Goal: Information Seeking & Learning: Learn about a topic

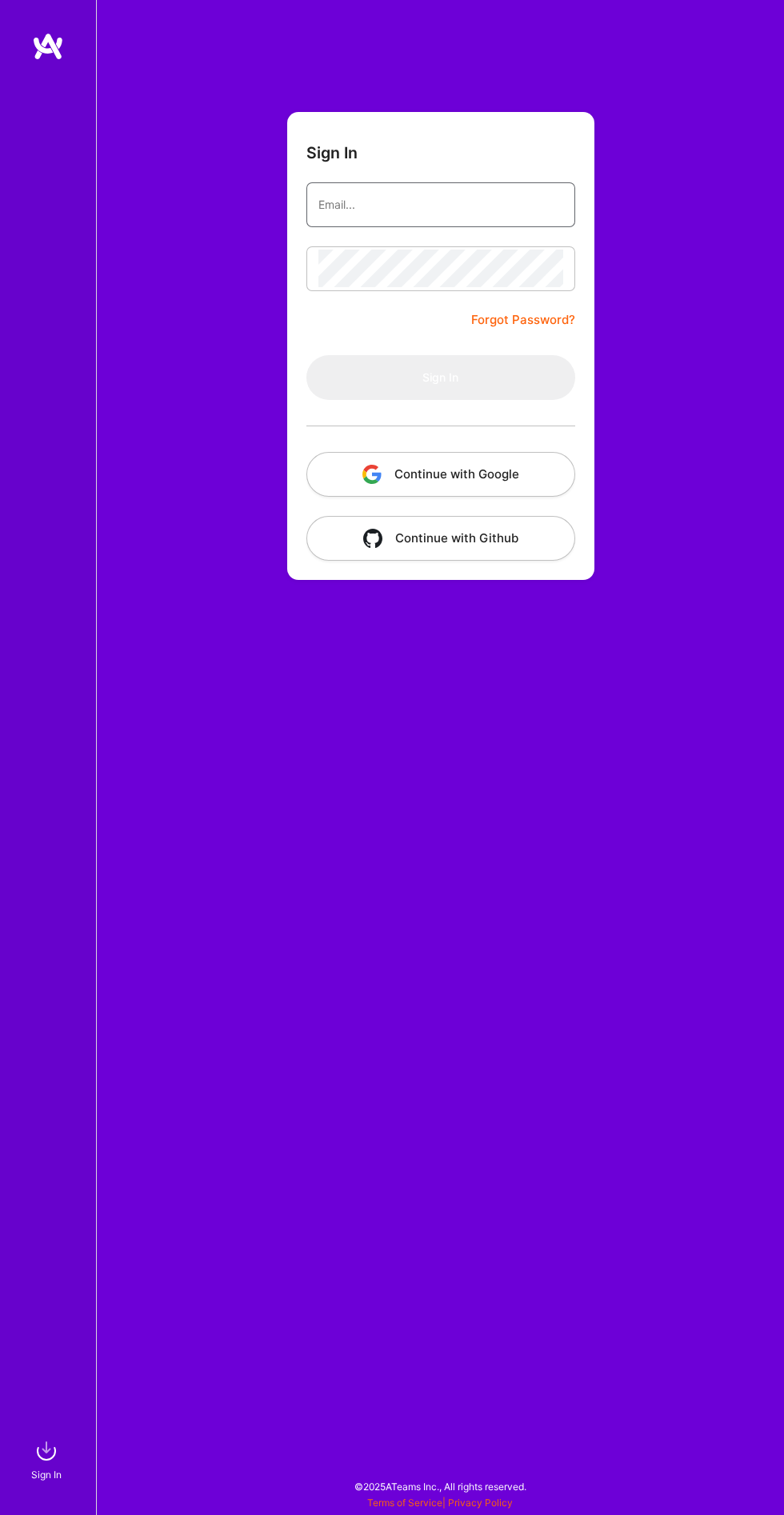
click at [461, 208] on input "email" at bounding box center [441, 204] width 245 height 38
type input "[EMAIL_ADDRESS][DOMAIN_NAME]"
click at [306, 356] on button "Sign In" at bounding box center [440, 378] width 269 height 45
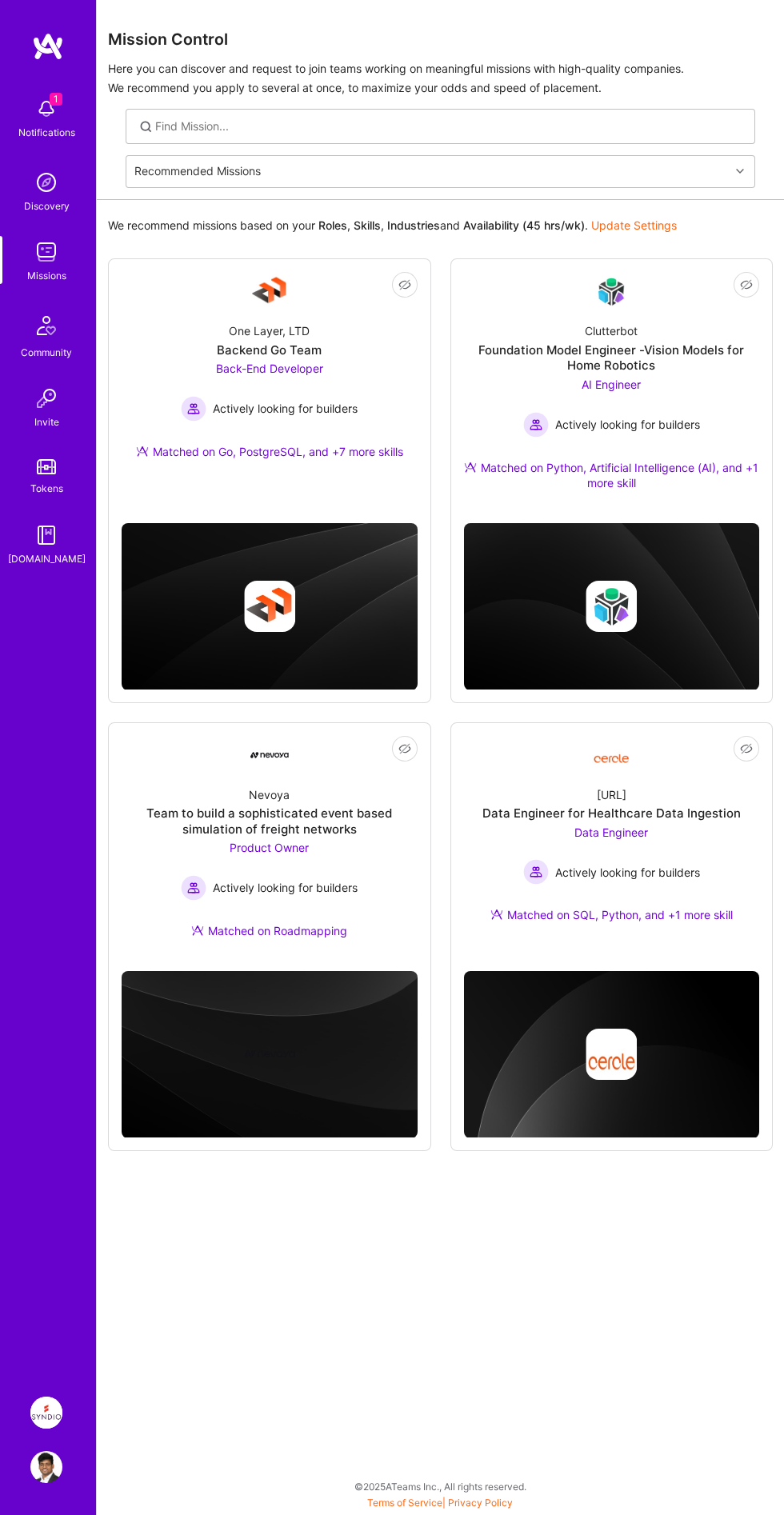
click at [685, 823] on div "[URL] Data Engineer for Healthcare Data Ingestion Data Engineer Actively lookin…" at bounding box center [612, 859] width 296 height 168
